Goal: Check status: Check status

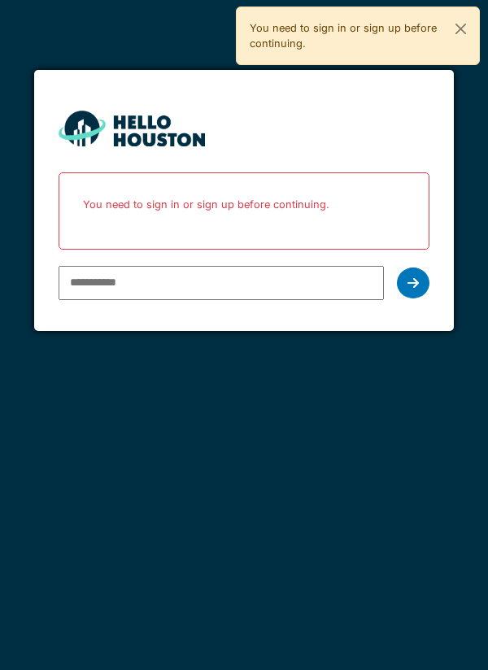
click at [255, 281] on input "email" at bounding box center [222, 283] width 326 height 34
type input "**********"
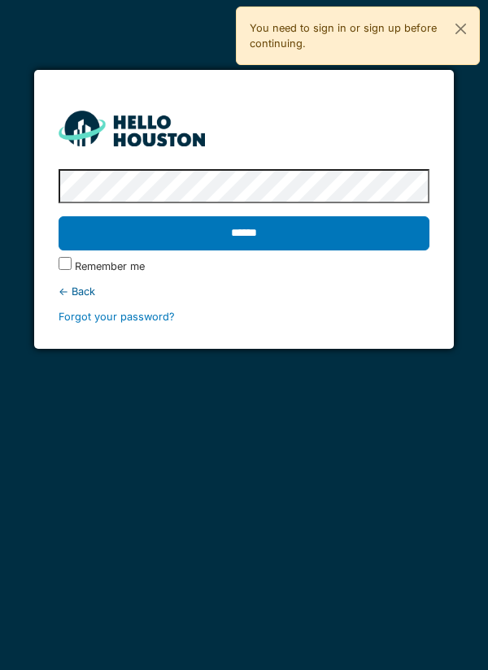
click at [342, 228] on input "******" at bounding box center [245, 233] width 372 height 34
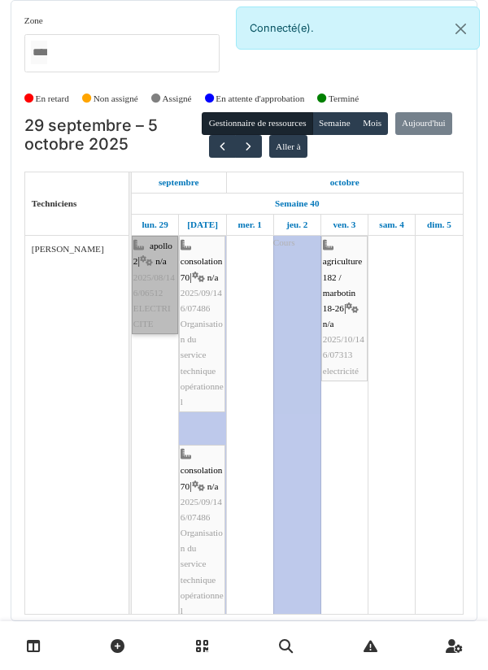
click at [150, 295] on link "apollo 2 | n/a 2025/08/146/06512 ELECTRICITE" at bounding box center [155, 285] width 46 height 98
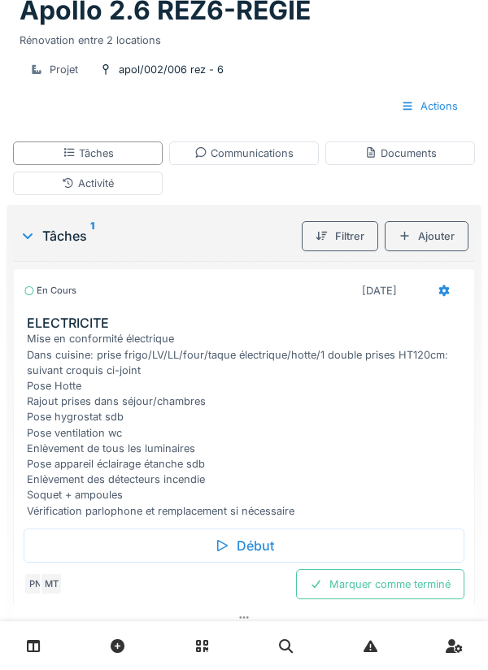
scroll to position [135, 0]
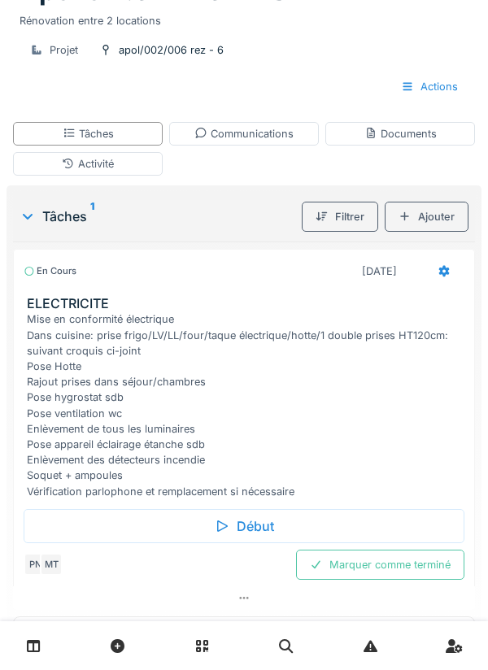
click at [63, 287] on div "En cours [DATE] ELECTRICITE Mise en conformité électrique Dans cuisine: prise f…" at bounding box center [244, 374] width 462 height 251
click at [82, 311] on h3 "ELECTRICITE" at bounding box center [247, 303] width 441 height 15
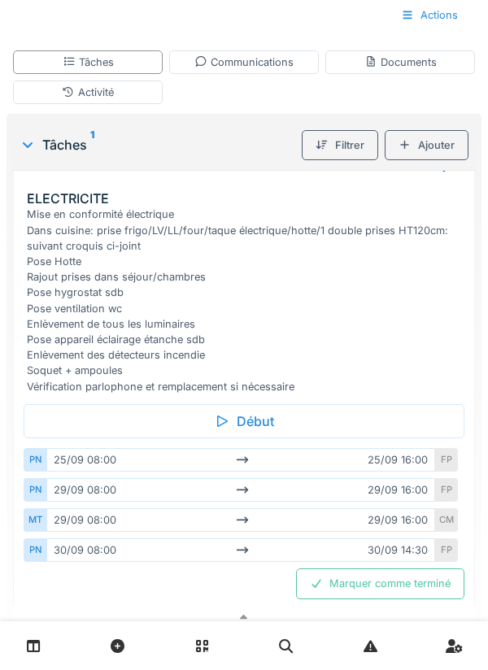
scroll to position [0, 0]
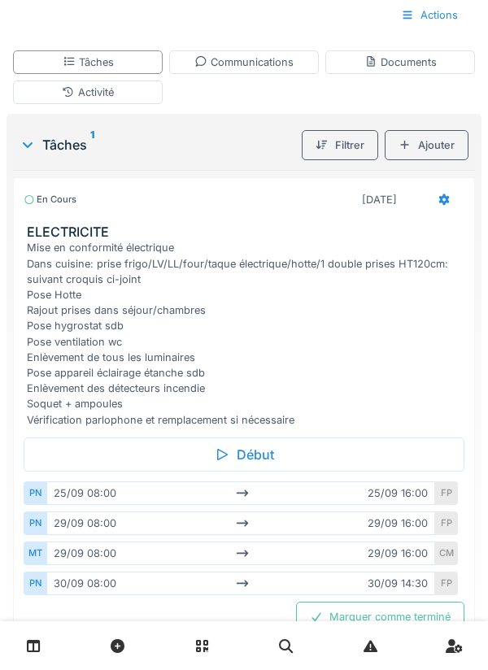
click at [53, 205] on div "En cours" at bounding box center [50, 200] width 53 height 14
click at [325, 156] on div "Filtrer" at bounding box center [340, 145] width 76 height 30
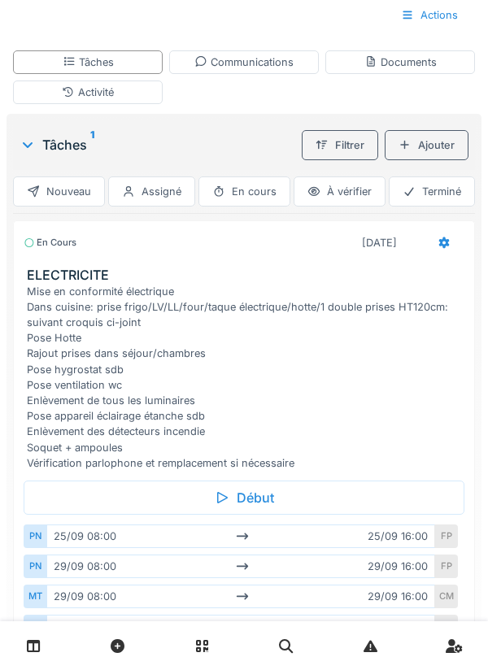
click at [50, 270] on h3 "ELECTRICITE" at bounding box center [247, 275] width 441 height 15
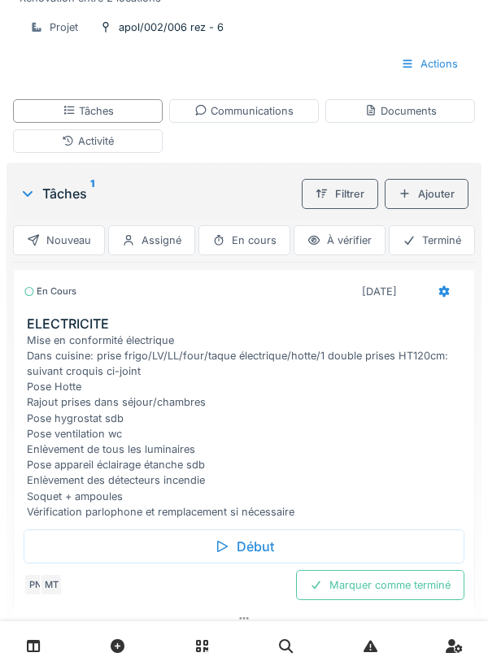
scroll to position [159, 0]
click at [81, 148] on div "Activité" at bounding box center [88, 141] width 150 height 24
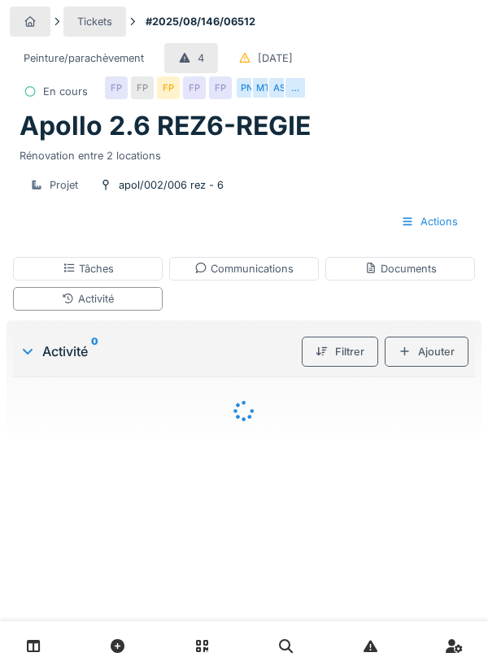
scroll to position [0, 0]
click at [60, 272] on div "Tâches" at bounding box center [88, 269] width 150 height 24
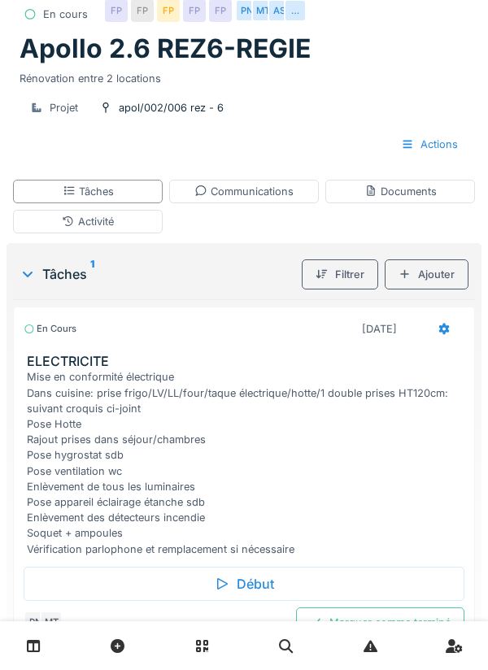
scroll to position [115, 0]
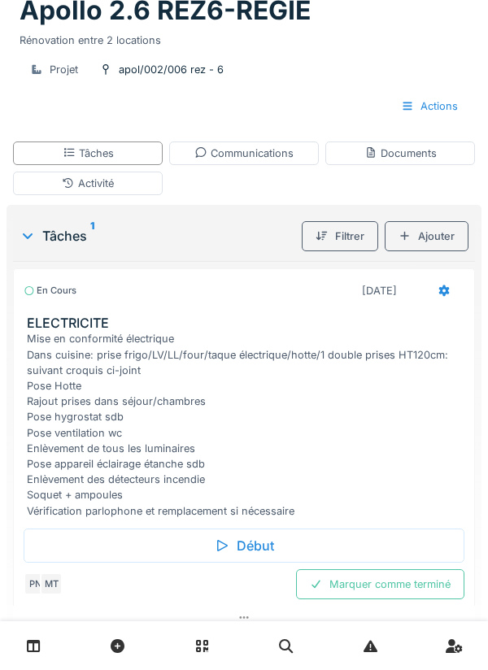
click at [432, 107] on div "Actions" at bounding box center [429, 106] width 85 height 30
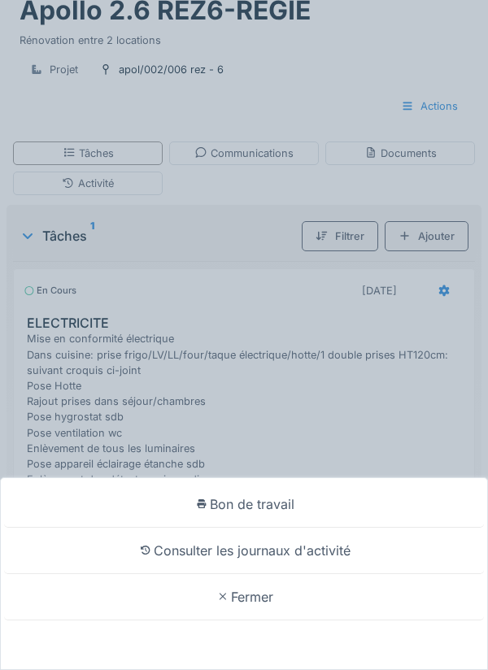
click at [146, 621] on div "Fermer" at bounding box center [244, 597] width 480 height 46
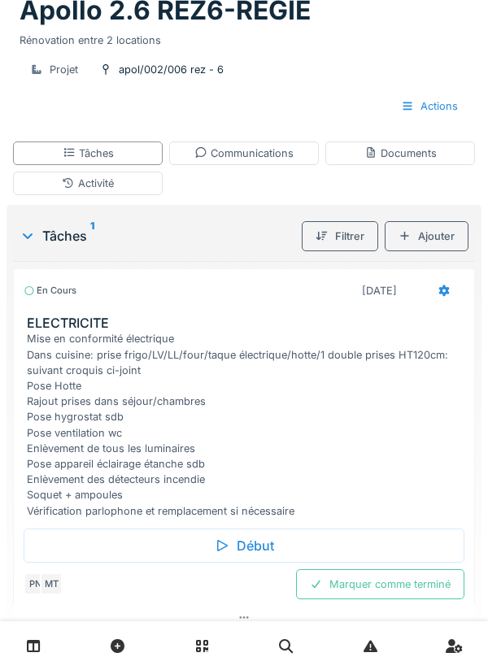
click at [444, 301] on div at bounding box center [444, 291] width 41 height 30
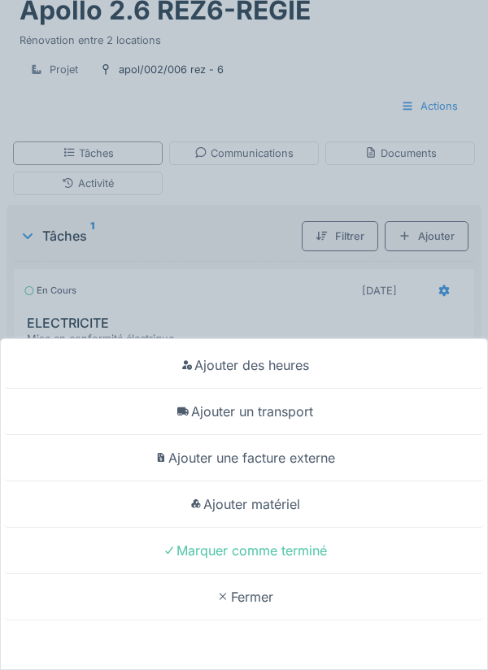
click at [73, 307] on div "Ajouter des heures Ajouter un transport Ajouter une facture externe Ajouter mat…" at bounding box center [244, 335] width 488 height 670
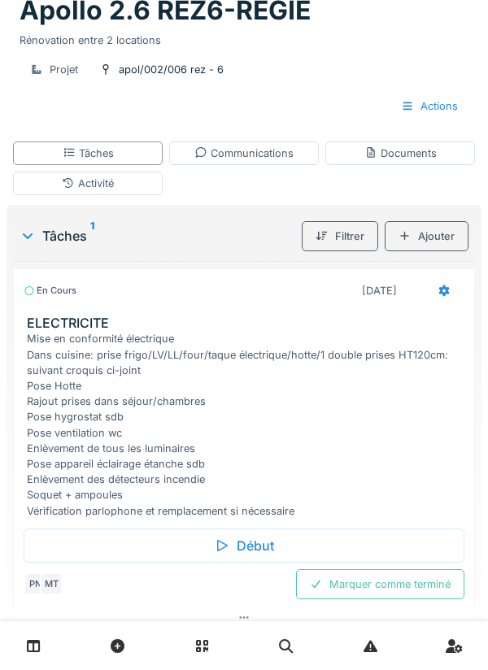
click at [226, 540] on icon at bounding box center [222, 545] width 16 height 13
